Goal: Transaction & Acquisition: Purchase product/service

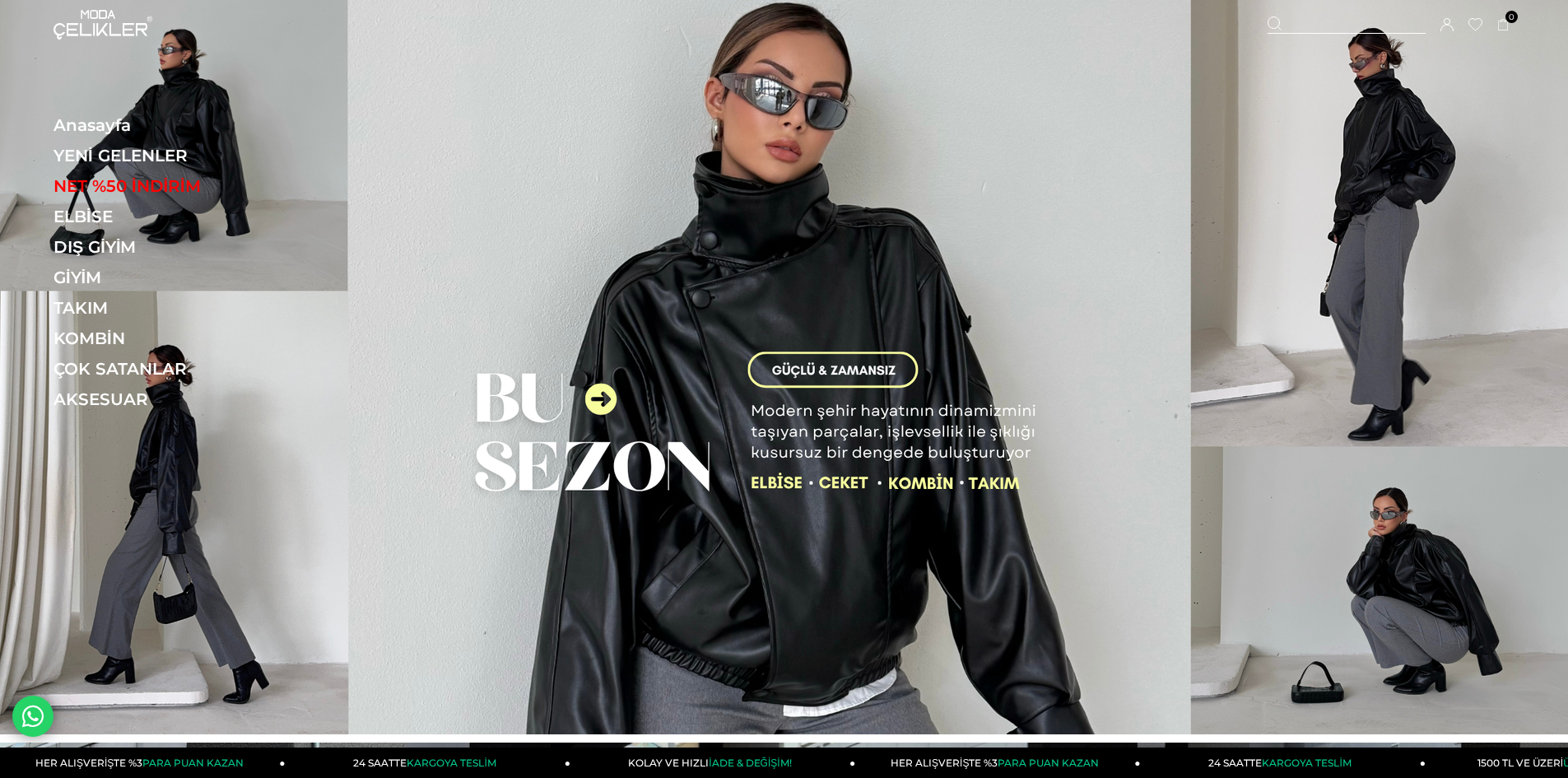
click at [771, 260] on img at bounding box center [784, 367] width 1568 height 735
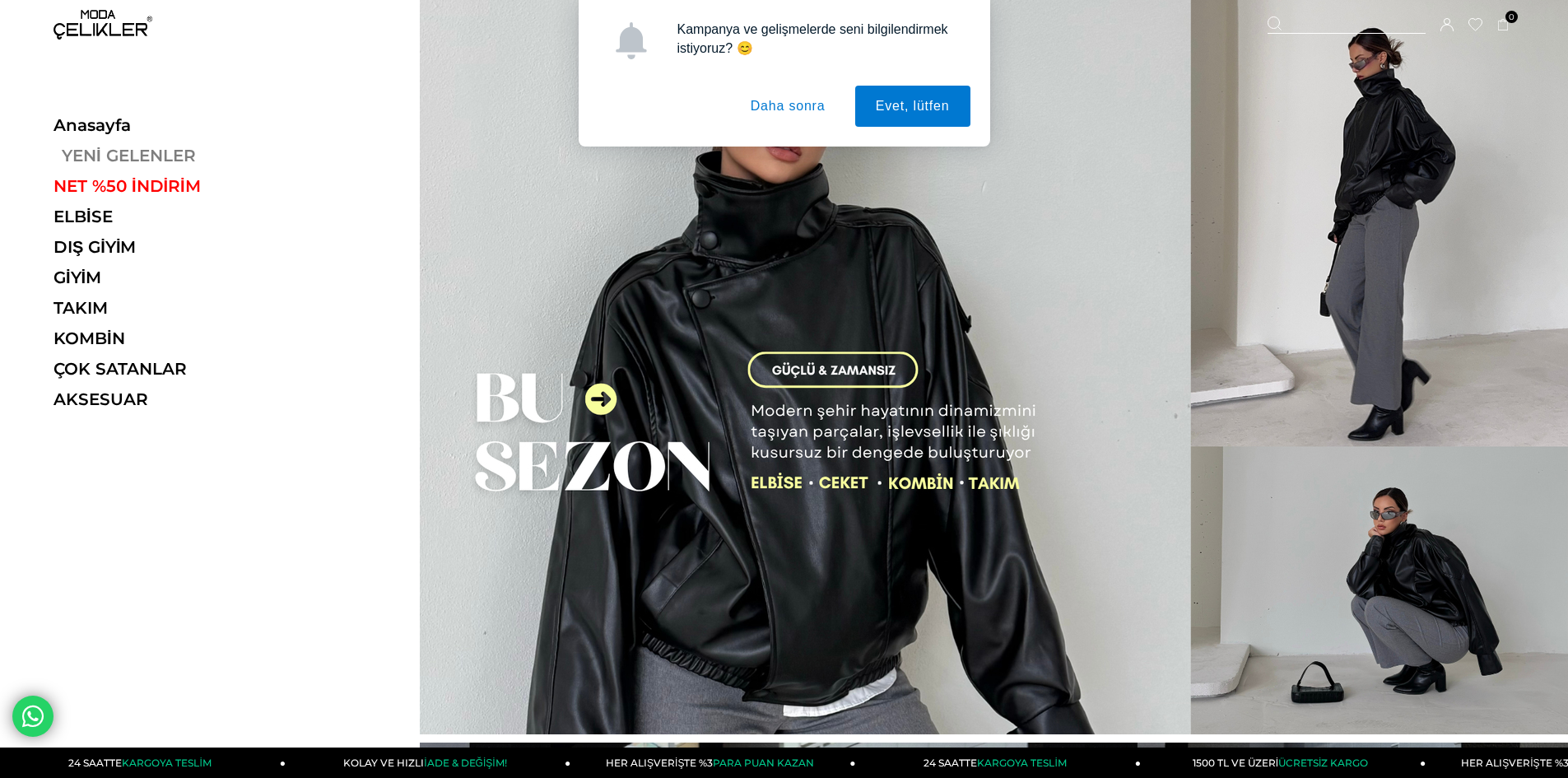
click at [140, 154] on link "YENİ GELENLER" at bounding box center [167, 156] width 227 height 20
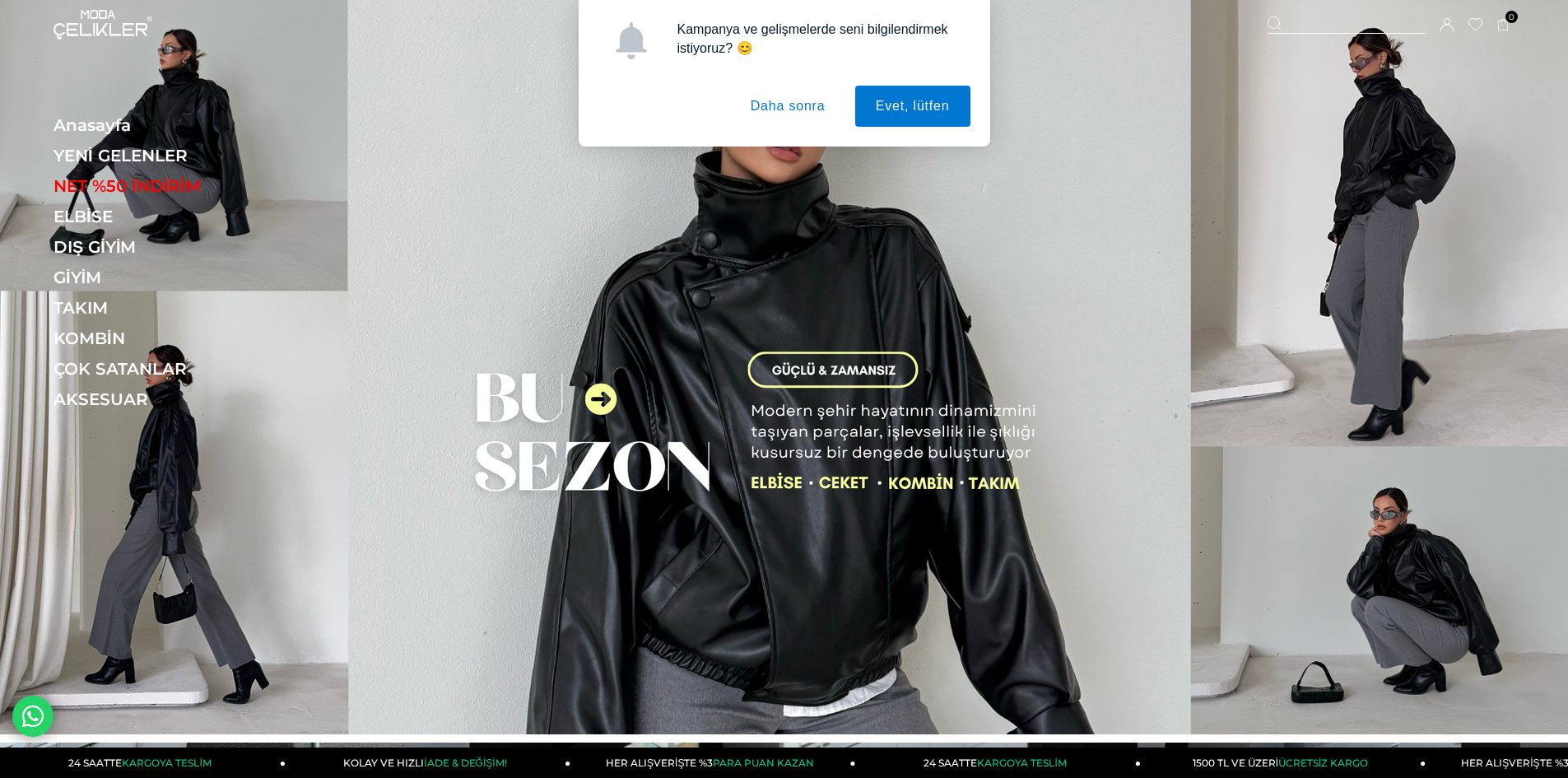
click at [805, 104] on button "Daha sonra" at bounding box center [788, 106] width 116 height 41
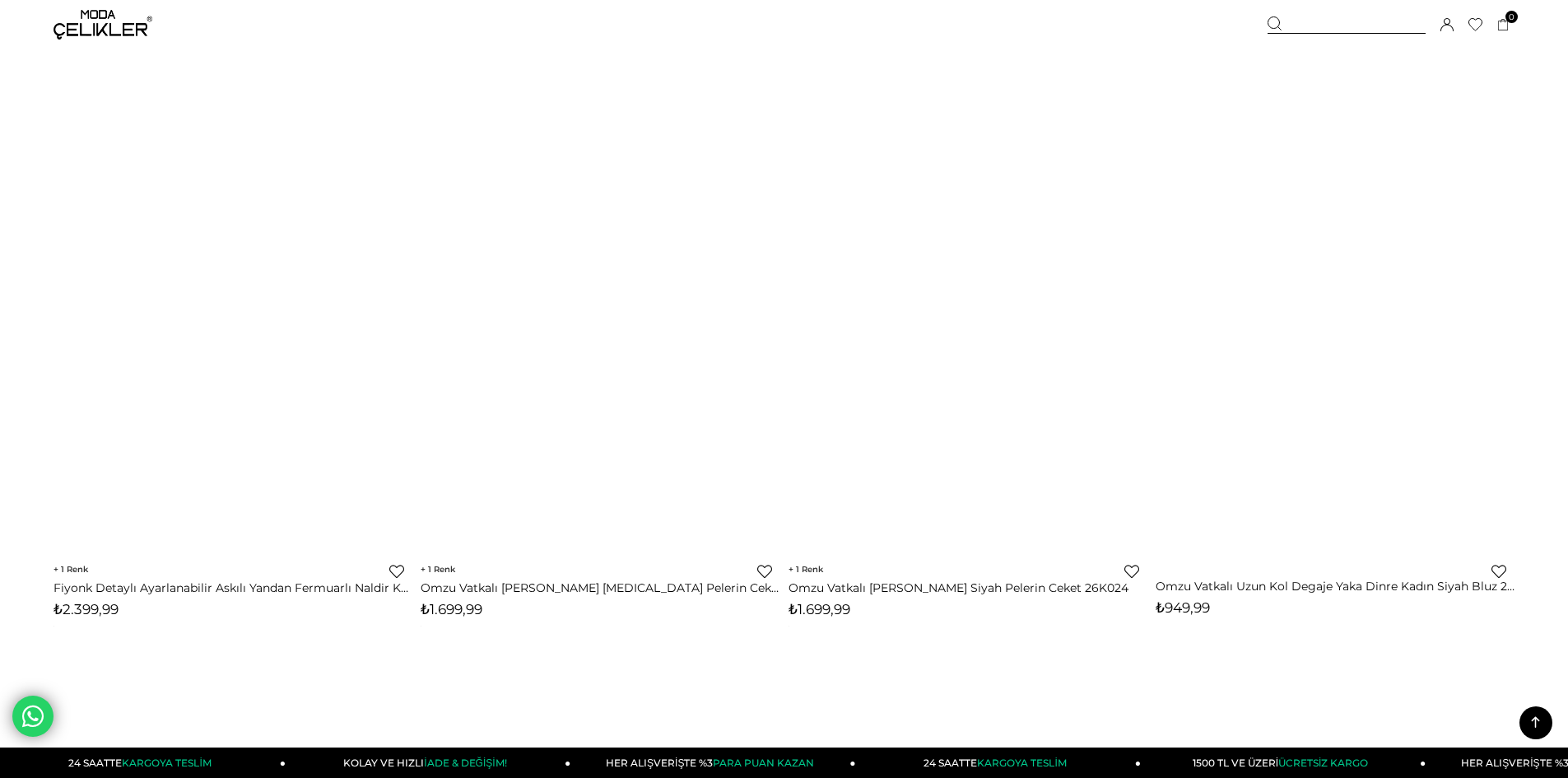
scroll to position [8645, 0]
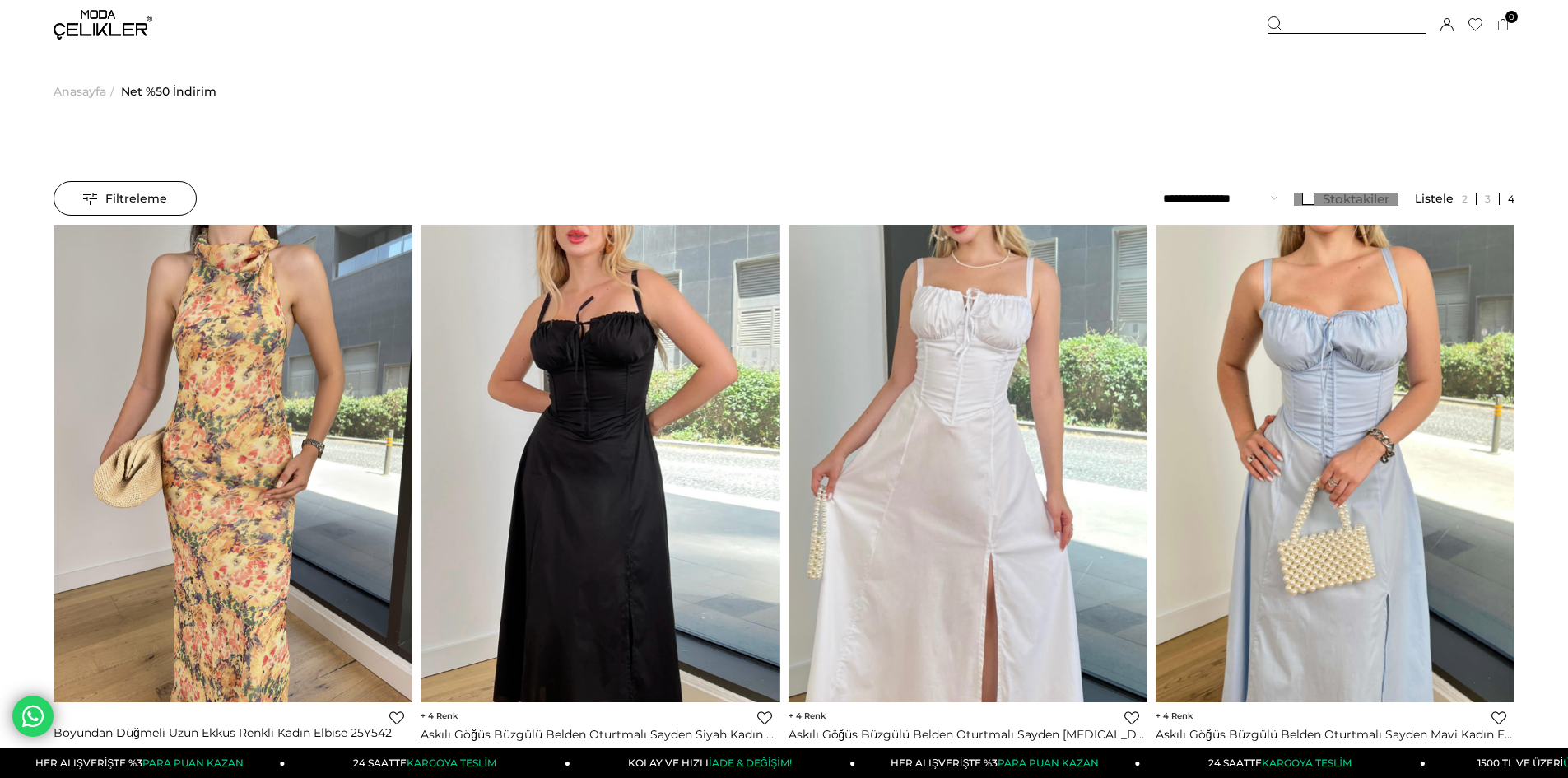
click at [1329, 194] on span "Stoktakiler" at bounding box center [1356, 198] width 67 height 16
click at [113, 8] on div "Üye Girişi Üye Ol Hesabım Çıkış Yap [GEOGRAPHIC_DATA] Favorilerim Yardım" at bounding box center [103, 24] width 98 height 49
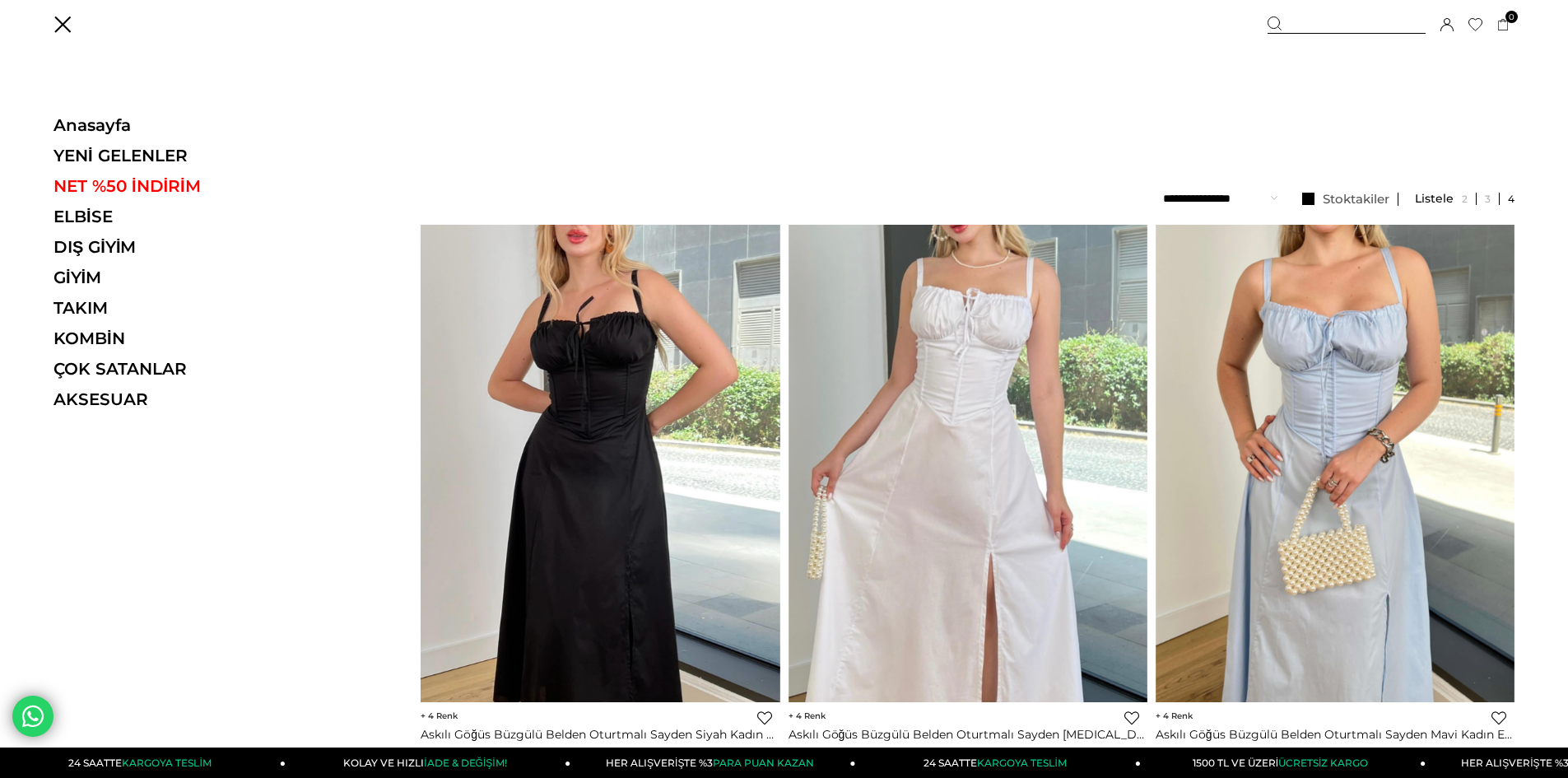
click at [108, 18] on img at bounding box center [103, 25] width 98 height 30
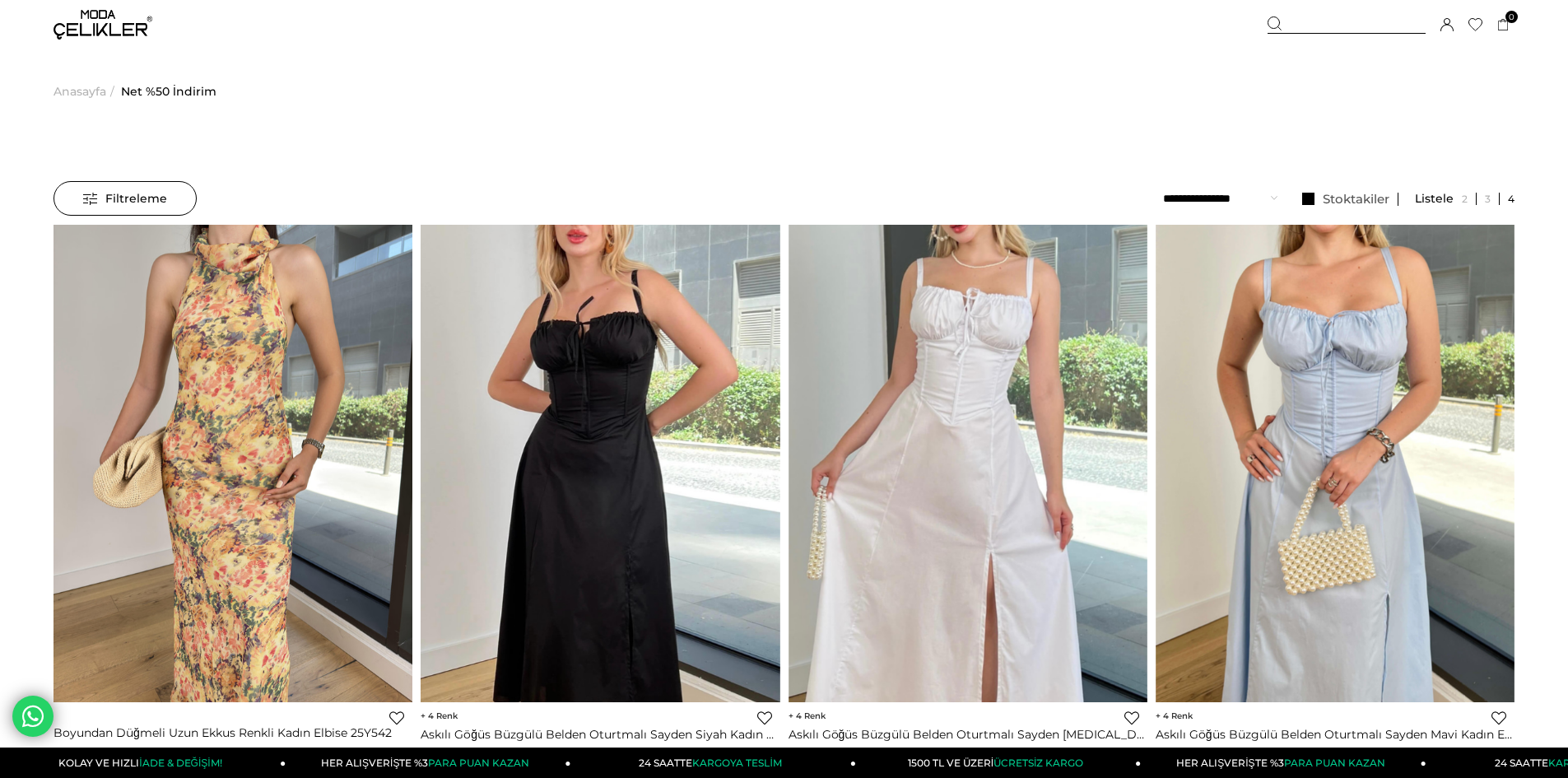
click at [103, 27] on img at bounding box center [103, 25] width 98 height 30
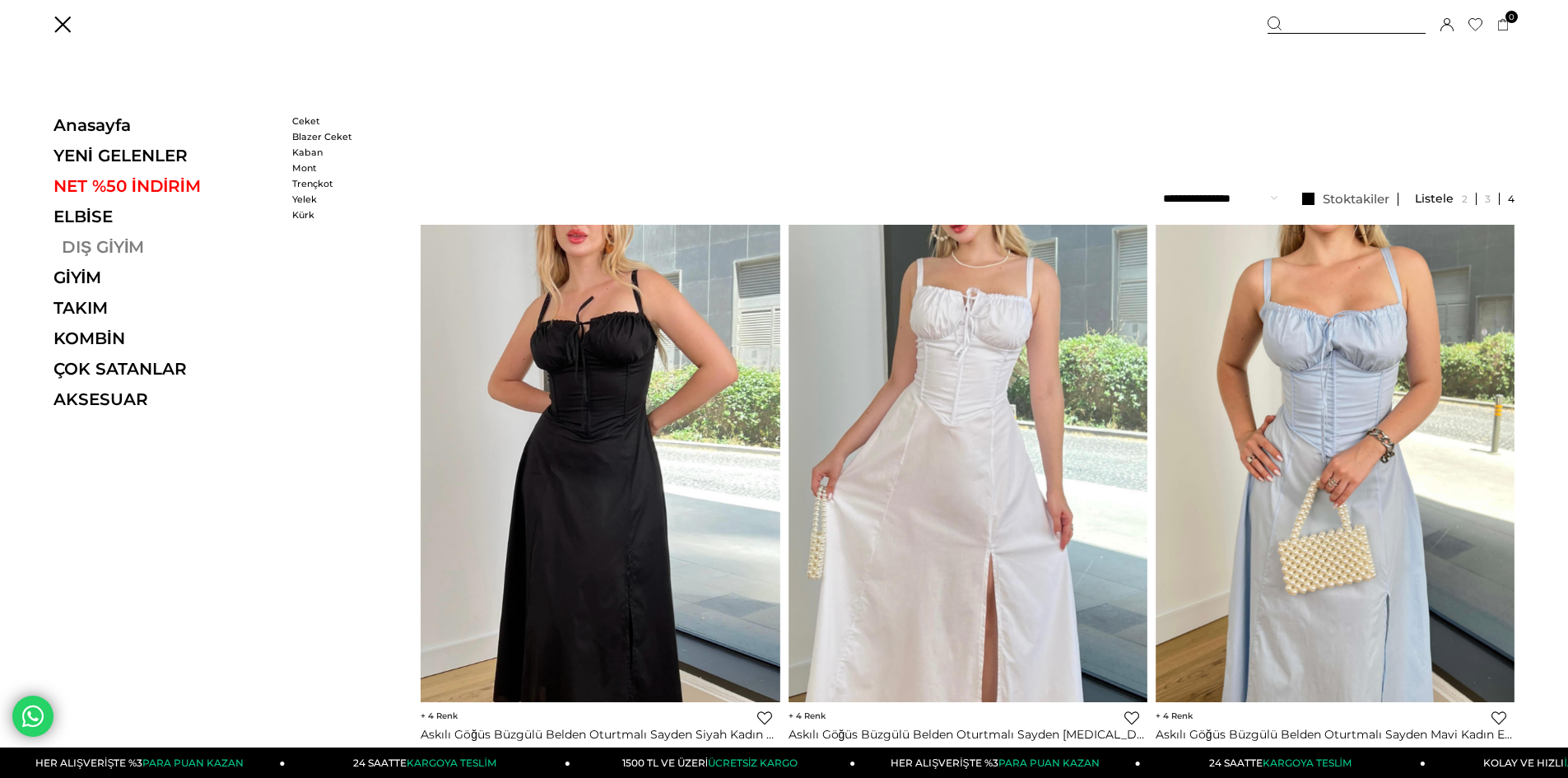
click at [93, 248] on link "DIŞ GİYİM" at bounding box center [167, 247] width 227 height 20
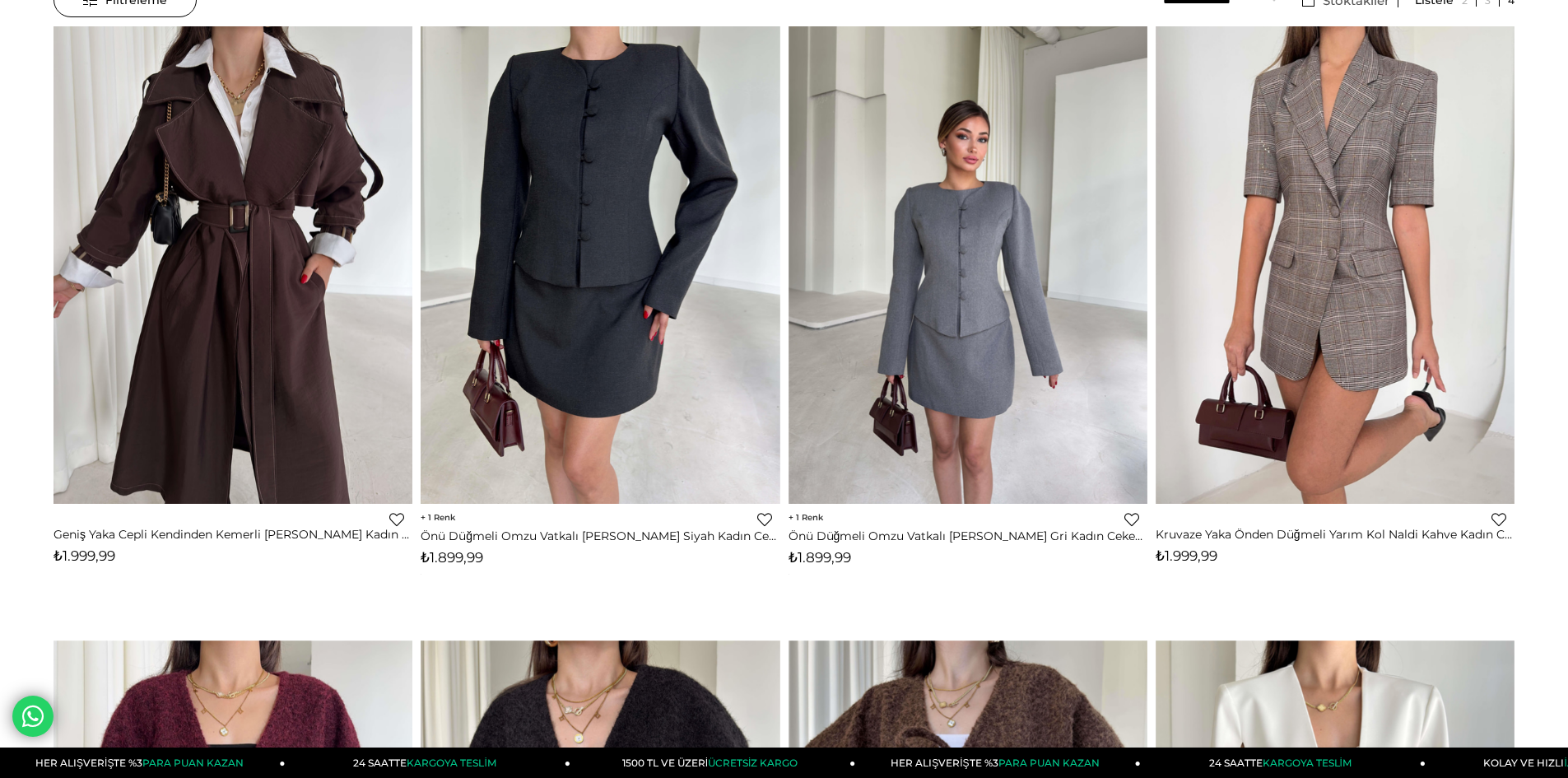
scroll to position [247, 0]
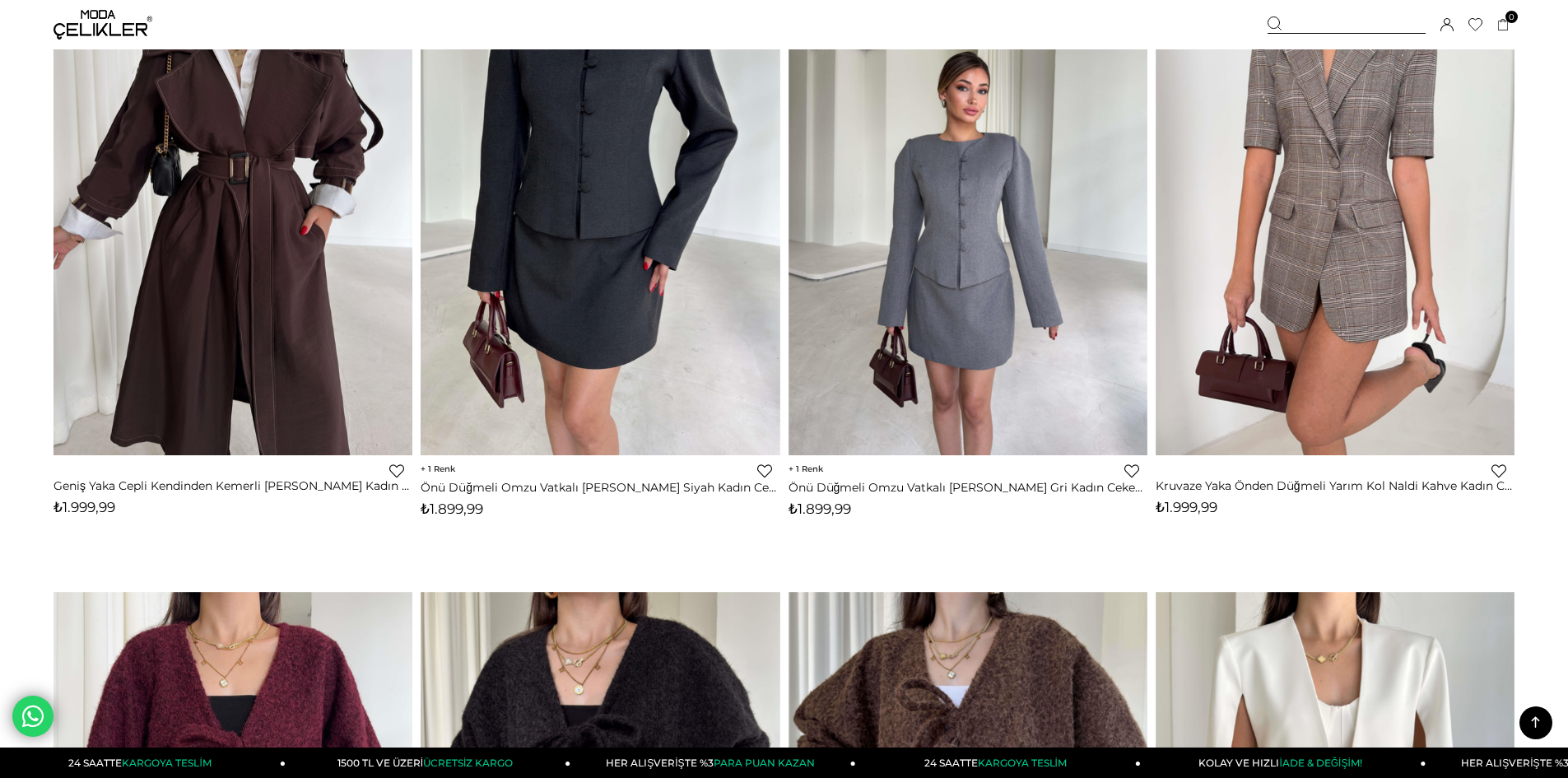
drag, startPoint x: 243, startPoint y: 248, endPoint x: 568, endPoint y: 514, distance: 420.0
click at [568, 520] on div "1 Favorilere Ekle Moda Celikler Önü Düğmeli Omzu Vatkalı Alline Siyah Kadın Cek…" at bounding box center [600, 490] width 358 height 70
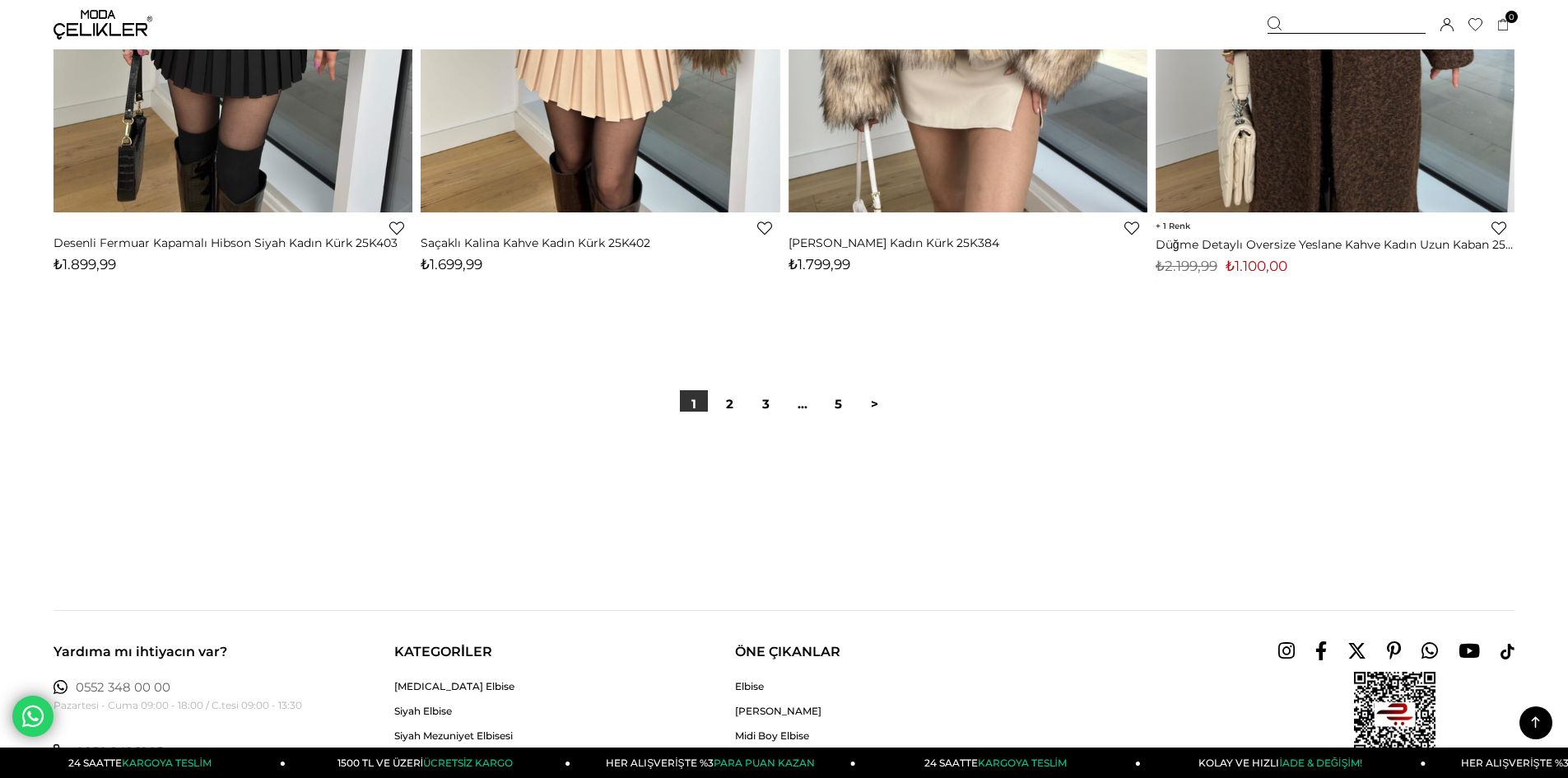
scroll to position [11938, 0]
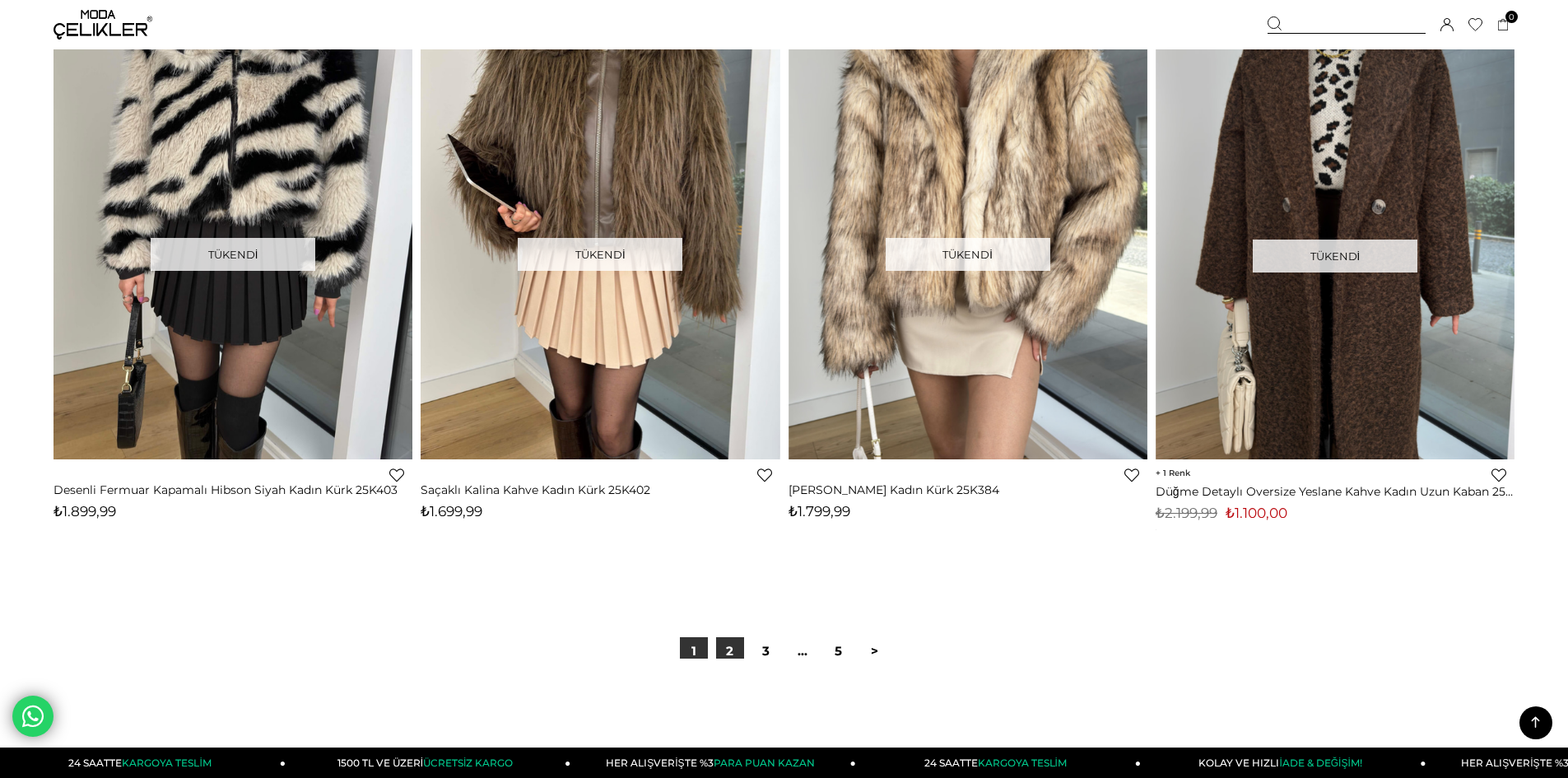
click at [727, 649] on link "2" at bounding box center [730, 651] width 28 height 28
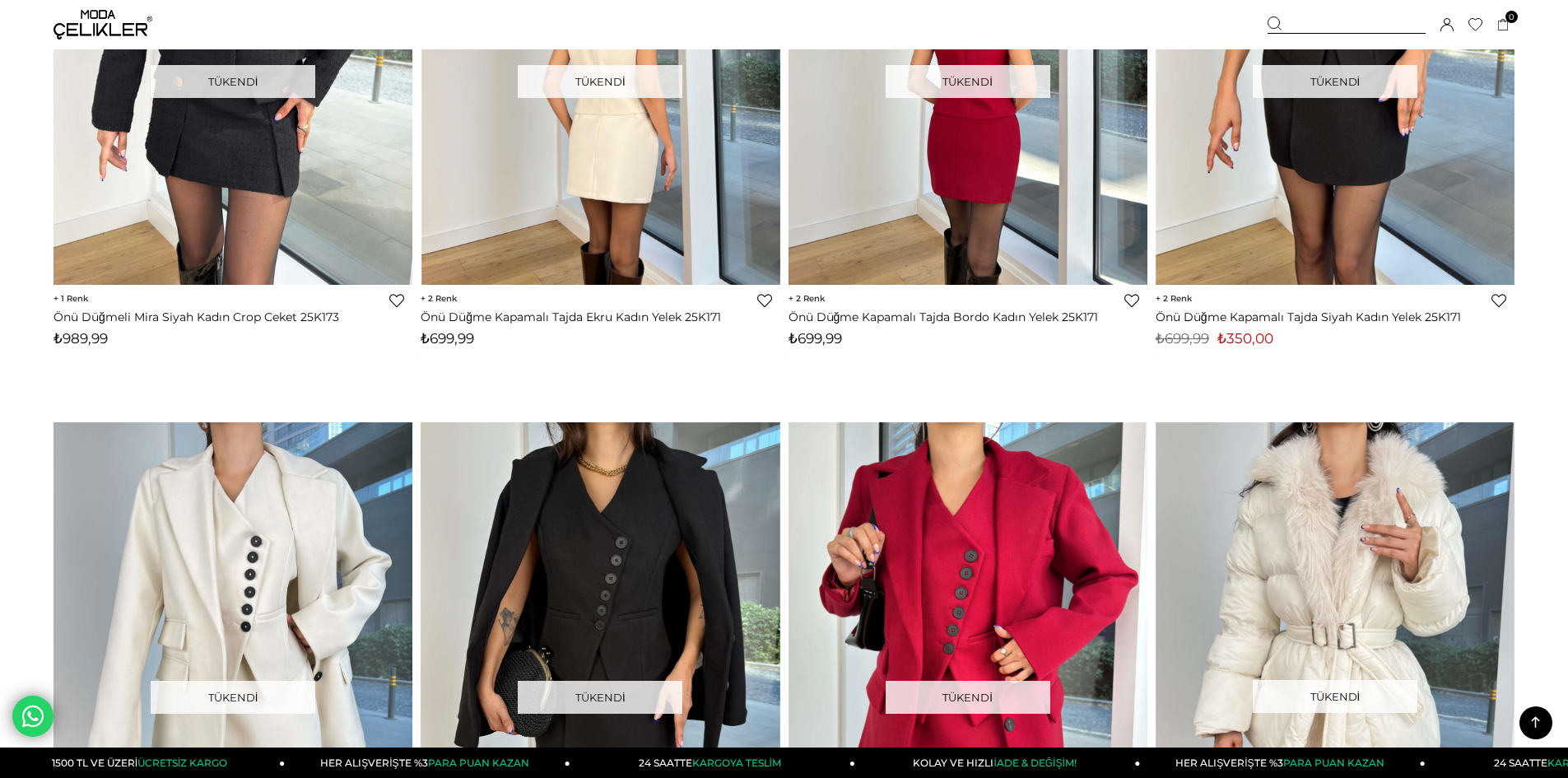
scroll to position [2882, 0]
